Goal: Register for event/course

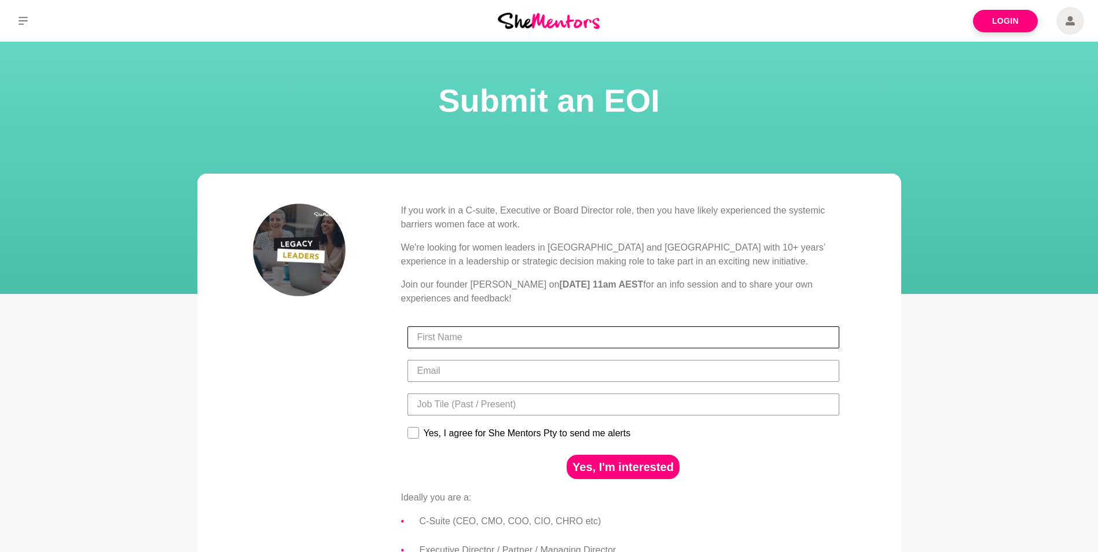
click at [460, 332] on input "First Name" at bounding box center [623, 337] width 432 height 22
type input "[PERSON_NAME]"
type input "[PERSON_NAME][EMAIL_ADDRESS][PERSON_NAME][DOMAIN_NAME]"
click at [483, 405] on input "Title" at bounding box center [623, 405] width 432 height 22
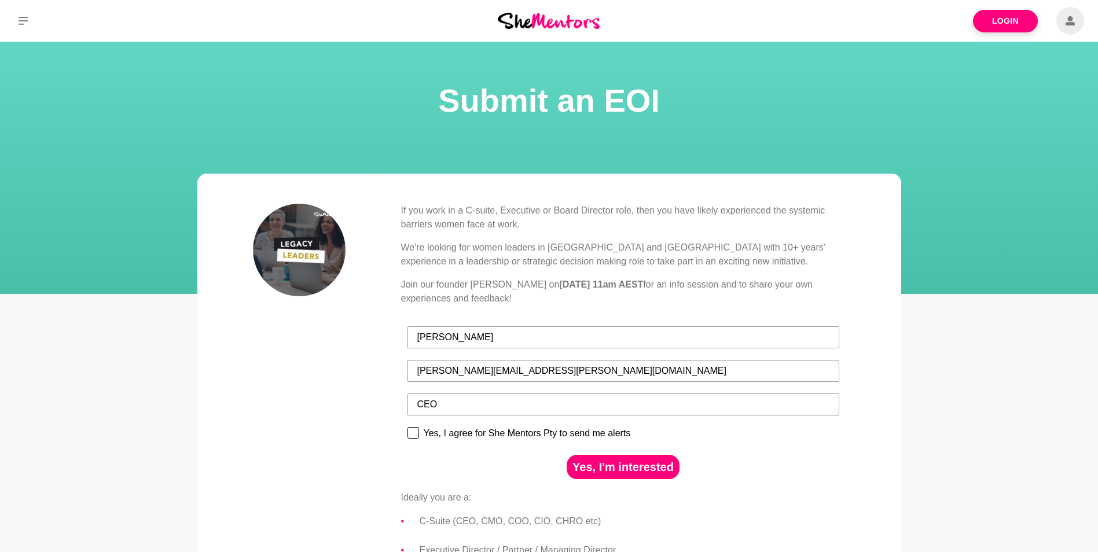
type input "CEO"
click at [413, 435] on rect at bounding box center [412, 433] width 11 height 11
click at [407, 427] on input "Yes, I agree for She Mentors Pty to send me alerts" at bounding box center [407, 427] width 1 height 1
checkbox input "true"
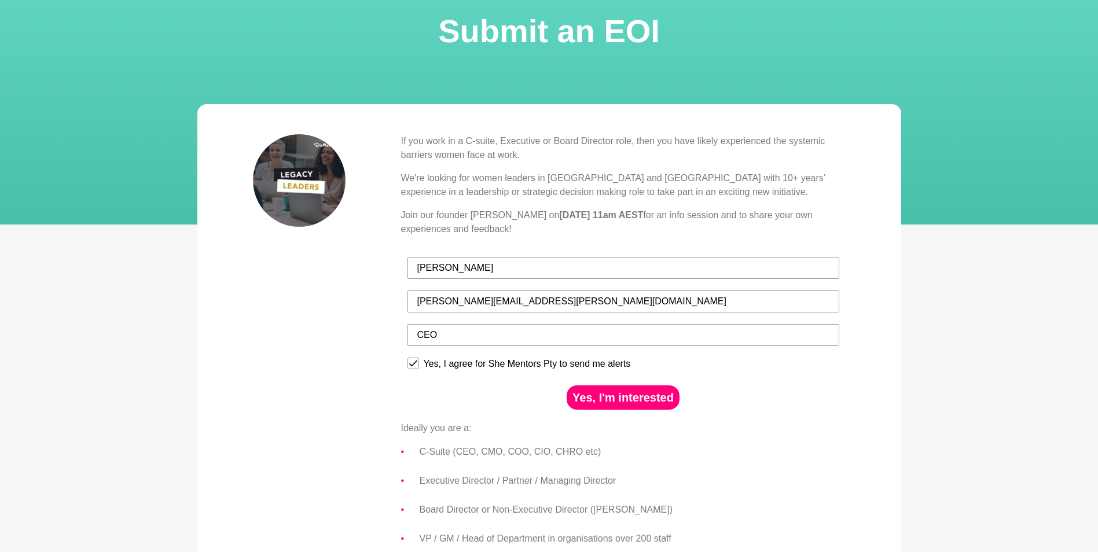
scroll to position [58, 0]
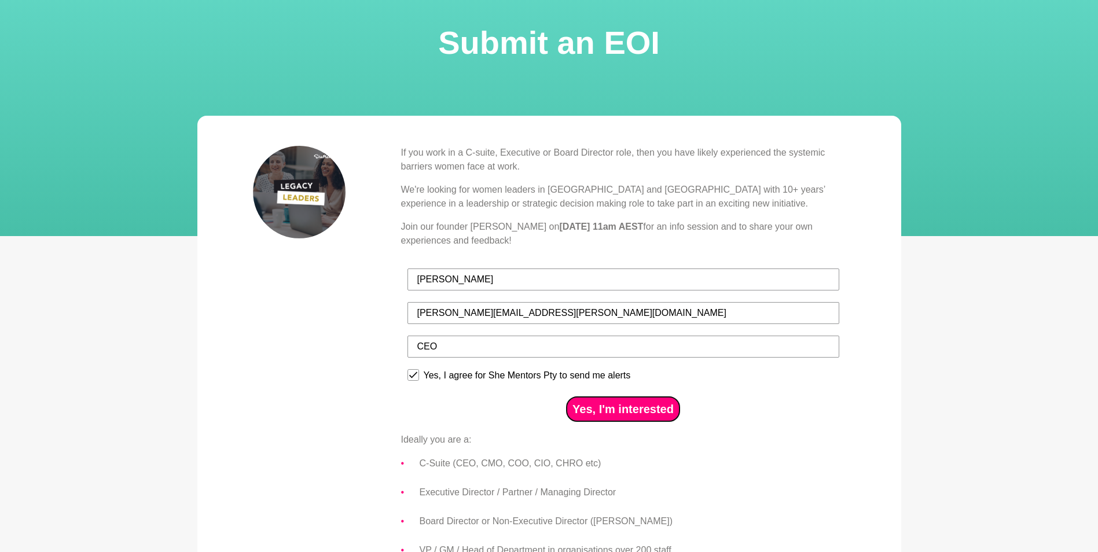
click at [647, 410] on button "Yes, I'm interested" at bounding box center [623, 409] width 113 height 24
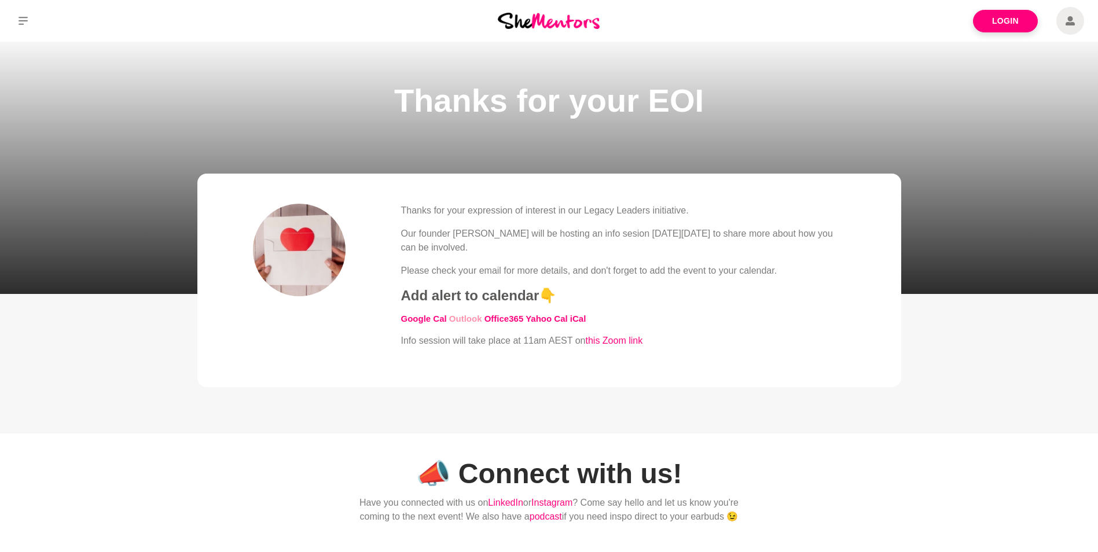
click at [468, 319] on link "Outlook" at bounding box center [465, 319] width 33 height 10
click at [585, 317] on link "iCal" at bounding box center [578, 319] width 16 height 10
